Goal: Transaction & Acquisition: Purchase product/service

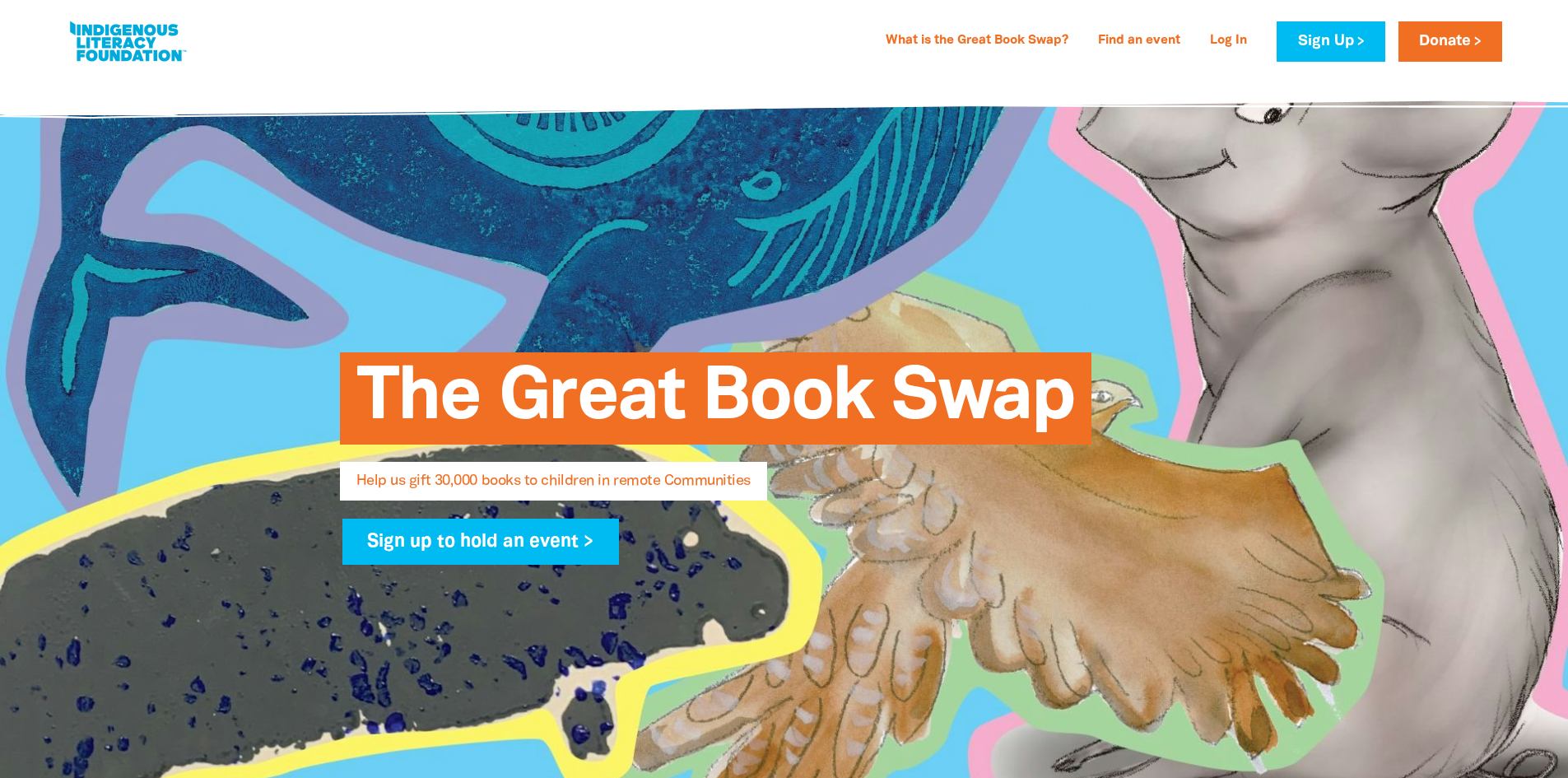
select select "AU"
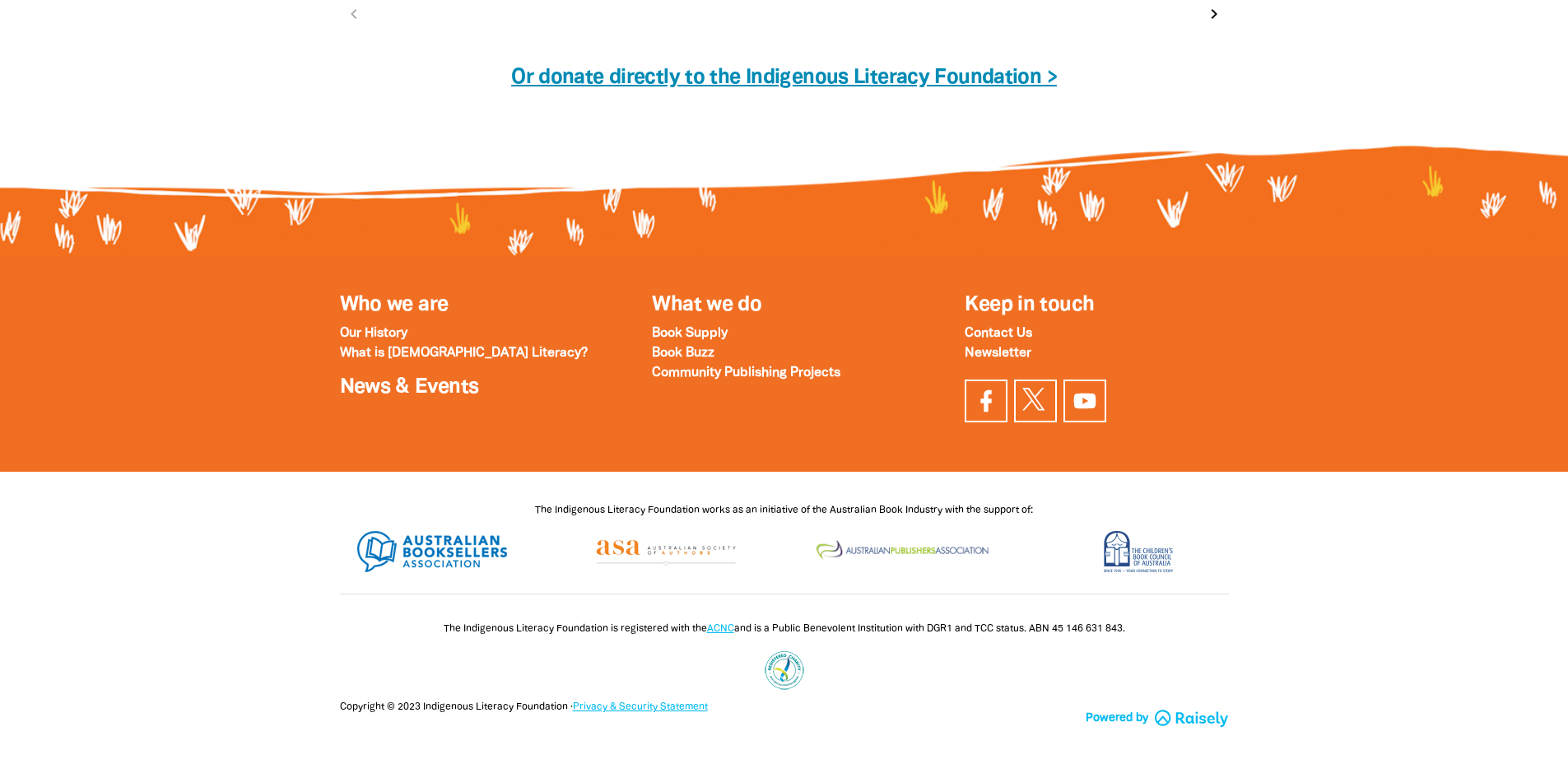
click at [655, 77] on link "Or donate directly to the Indigenous Literacy Foundation >" at bounding box center [784, 78] width 546 height 19
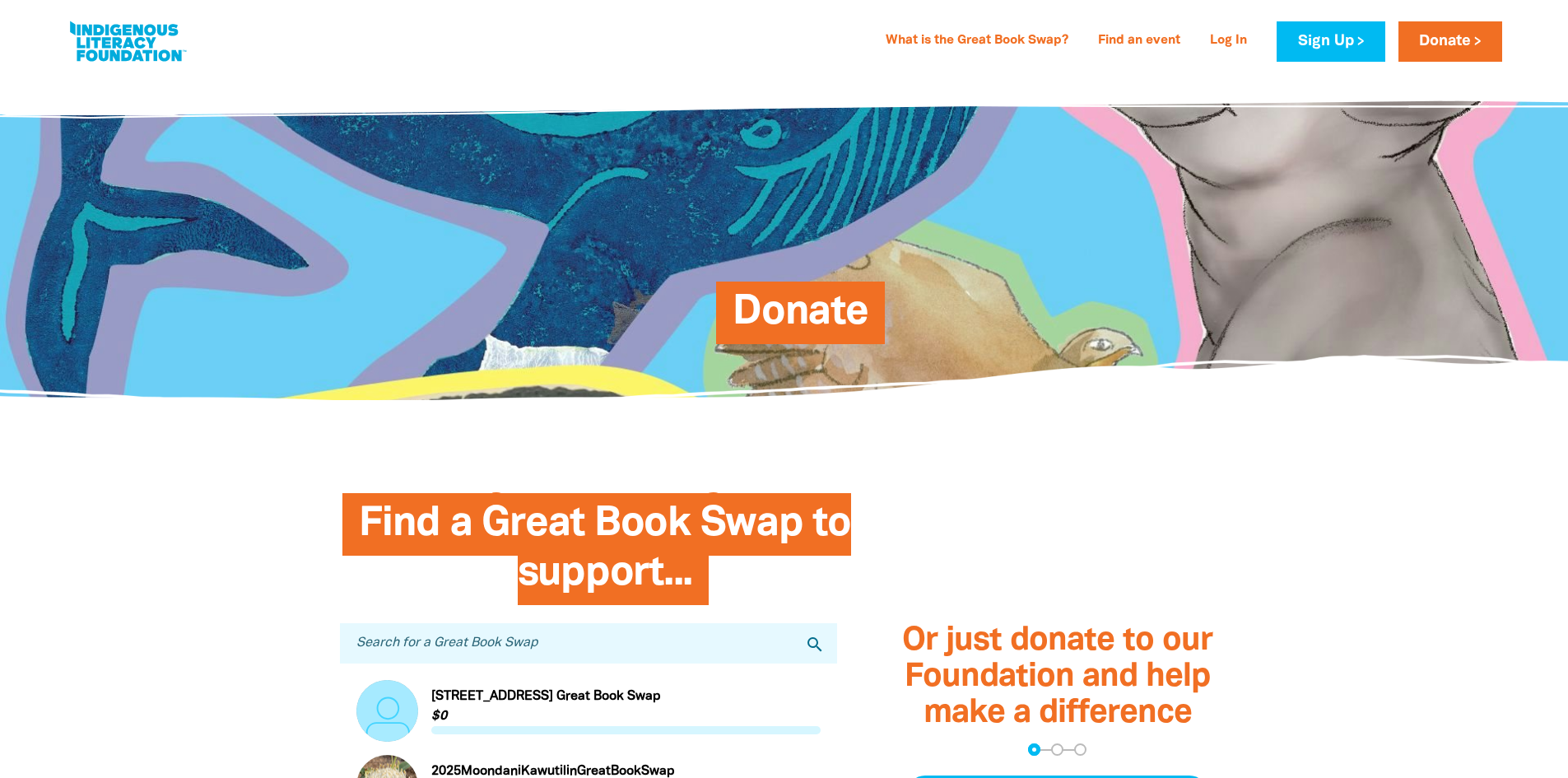
click at [124, 54] on link at bounding box center [127, 42] width 123 height 50
select select "AU"
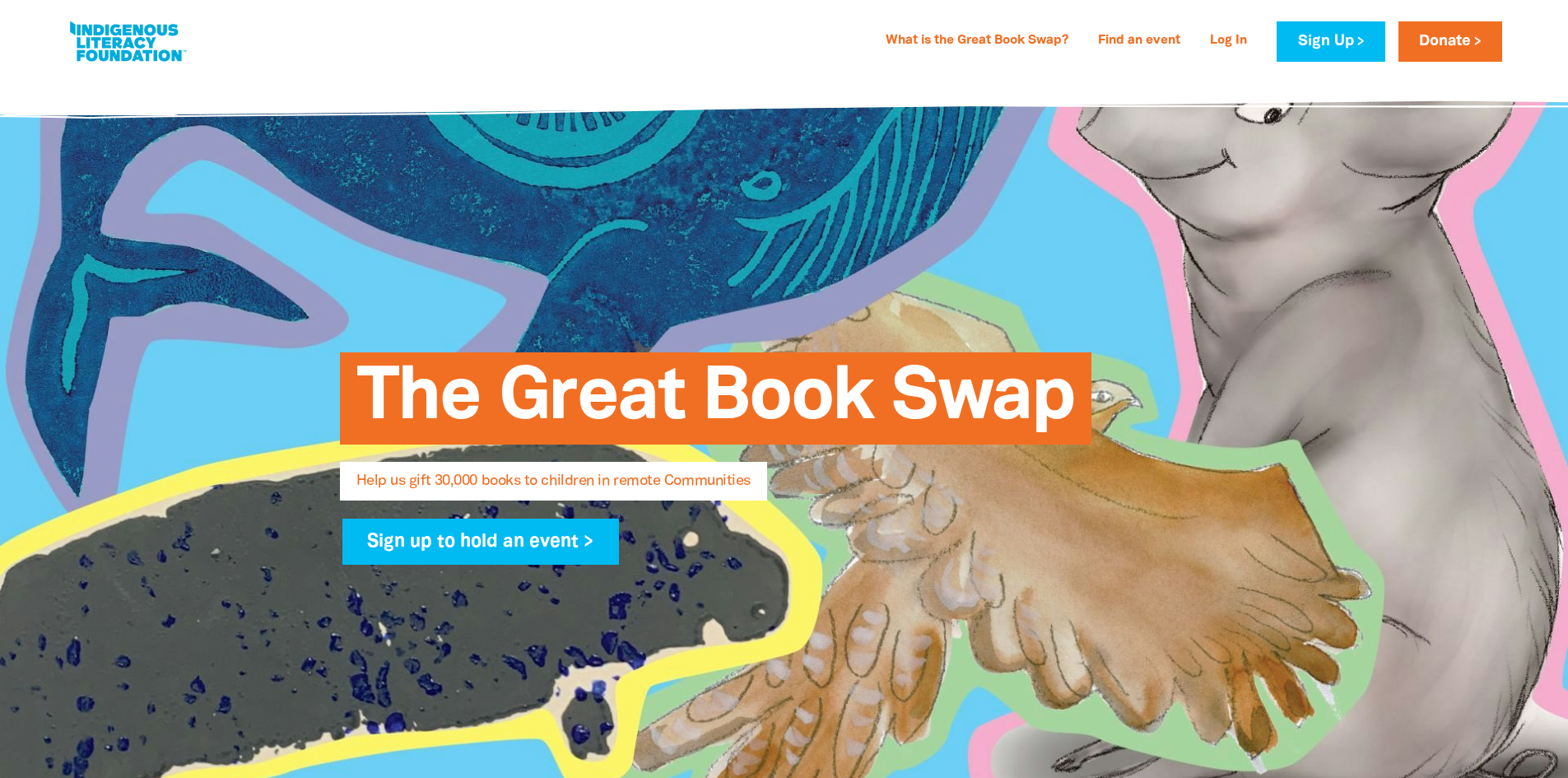
select select "AU"
